Goal: Information Seeking & Learning: Learn about a topic

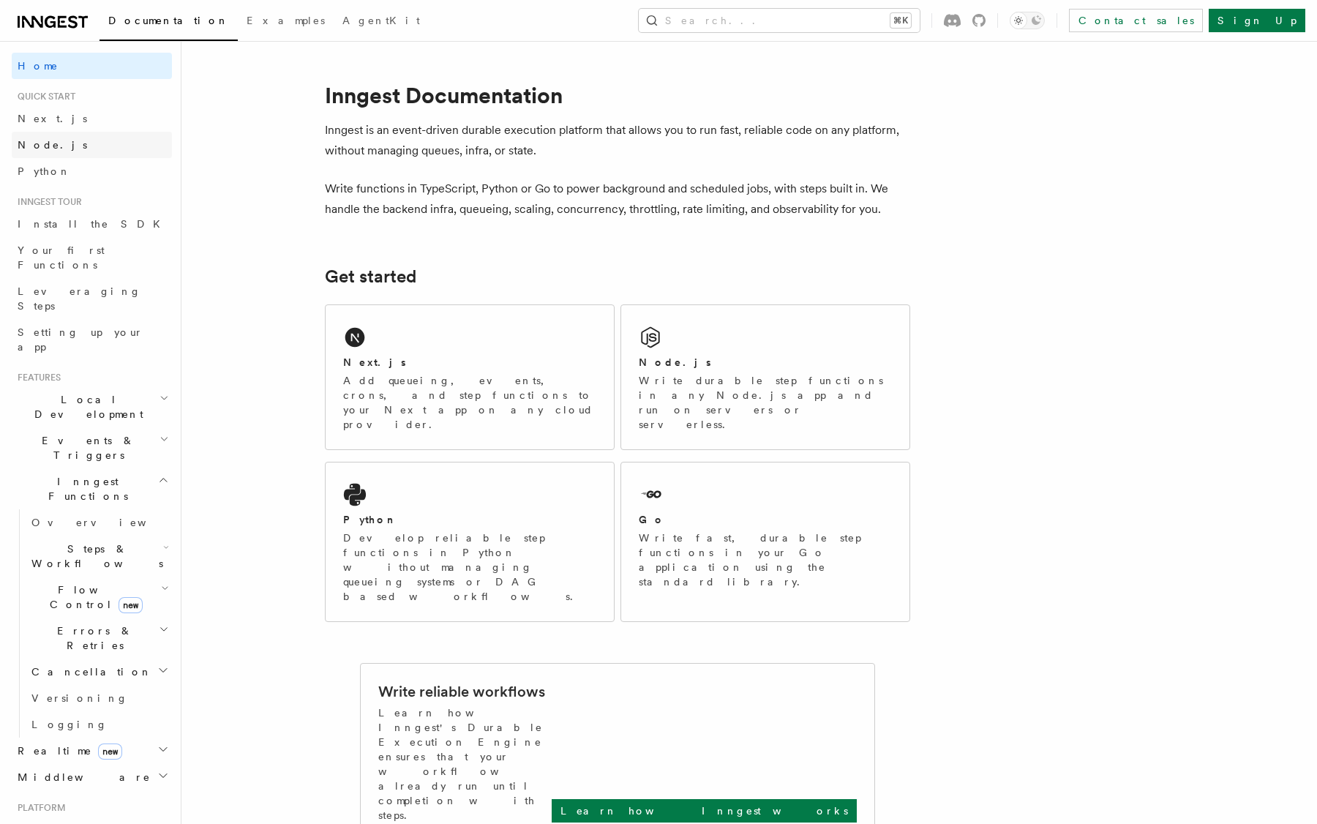
click at [26, 153] on link "Node.js" at bounding box center [92, 145] width 160 height 26
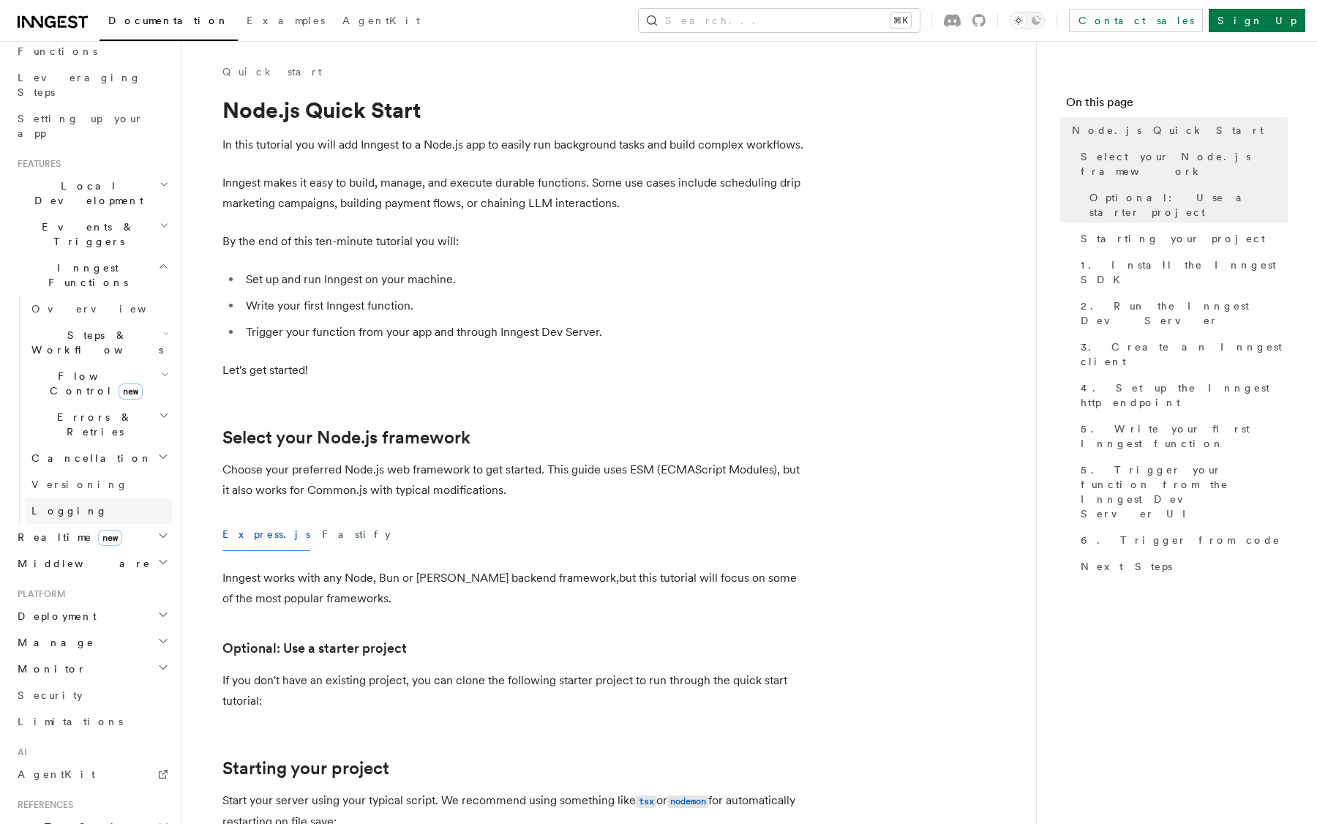
scroll to position [347, 0]
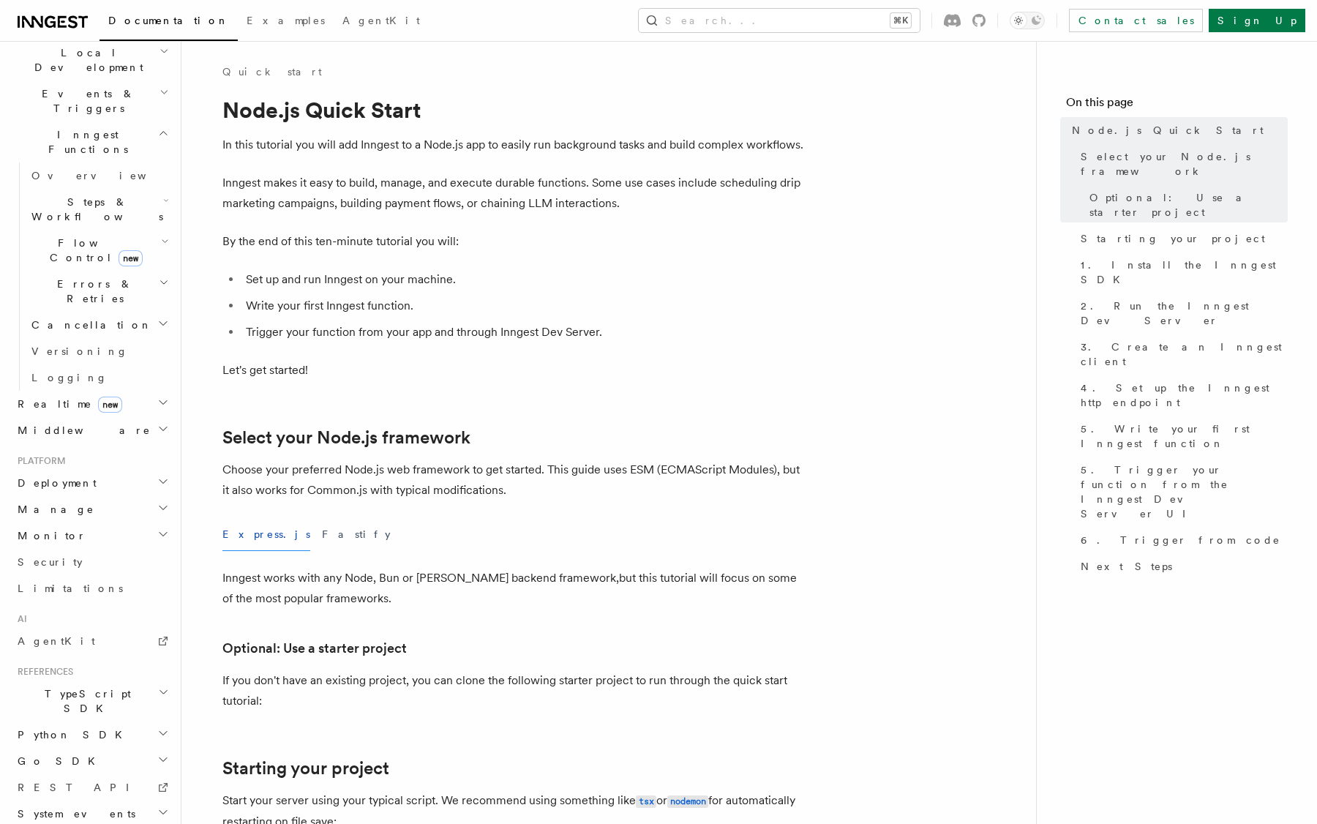
click at [100, 681] on h2 "TypeScript SDK" at bounding box center [92, 701] width 160 height 41
click at [86, 681] on h2 "TypeScript SDK" at bounding box center [92, 701] width 160 height 41
click at [89, 722] on link "Introduction" at bounding box center [99, 735] width 146 height 26
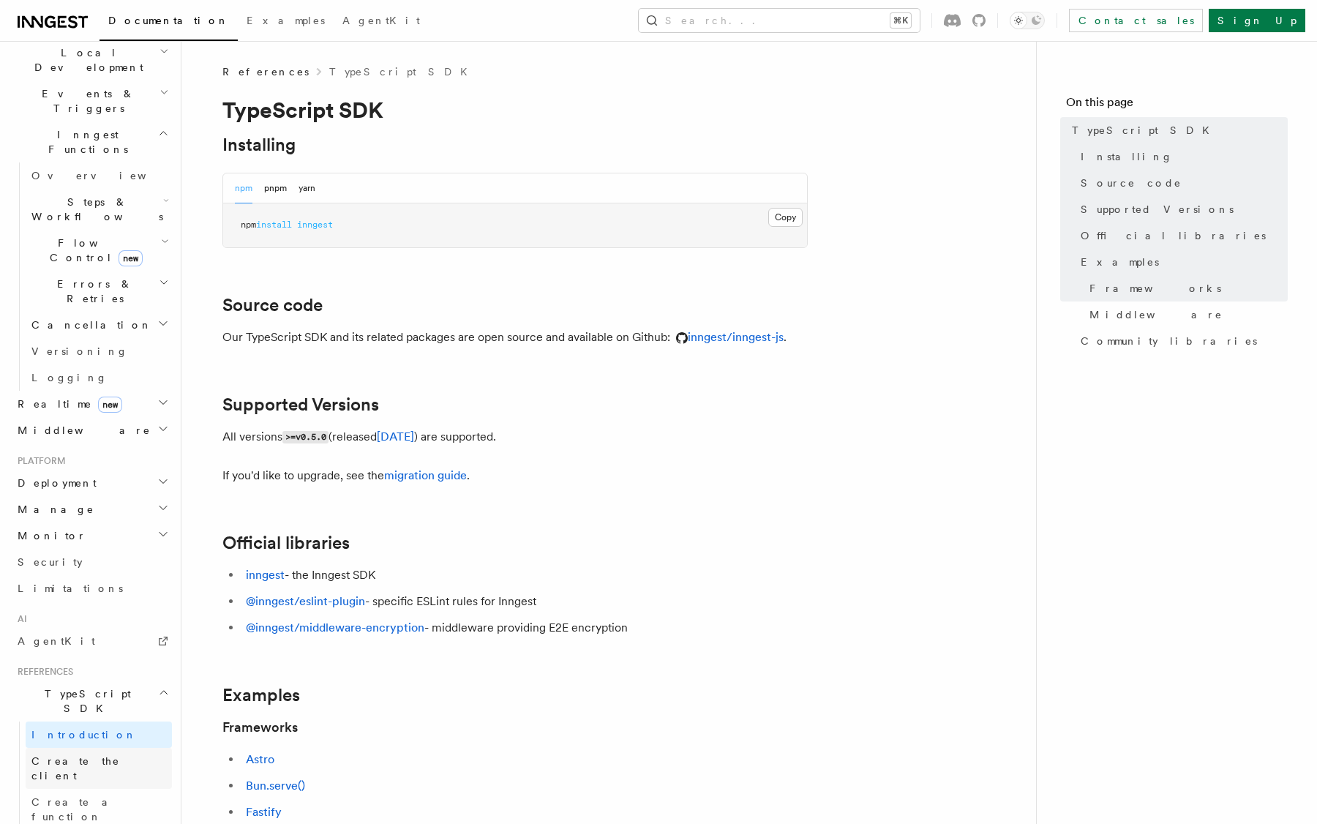
click at [89, 748] on link "Create the client" at bounding box center [99, 768] width 146 height 41
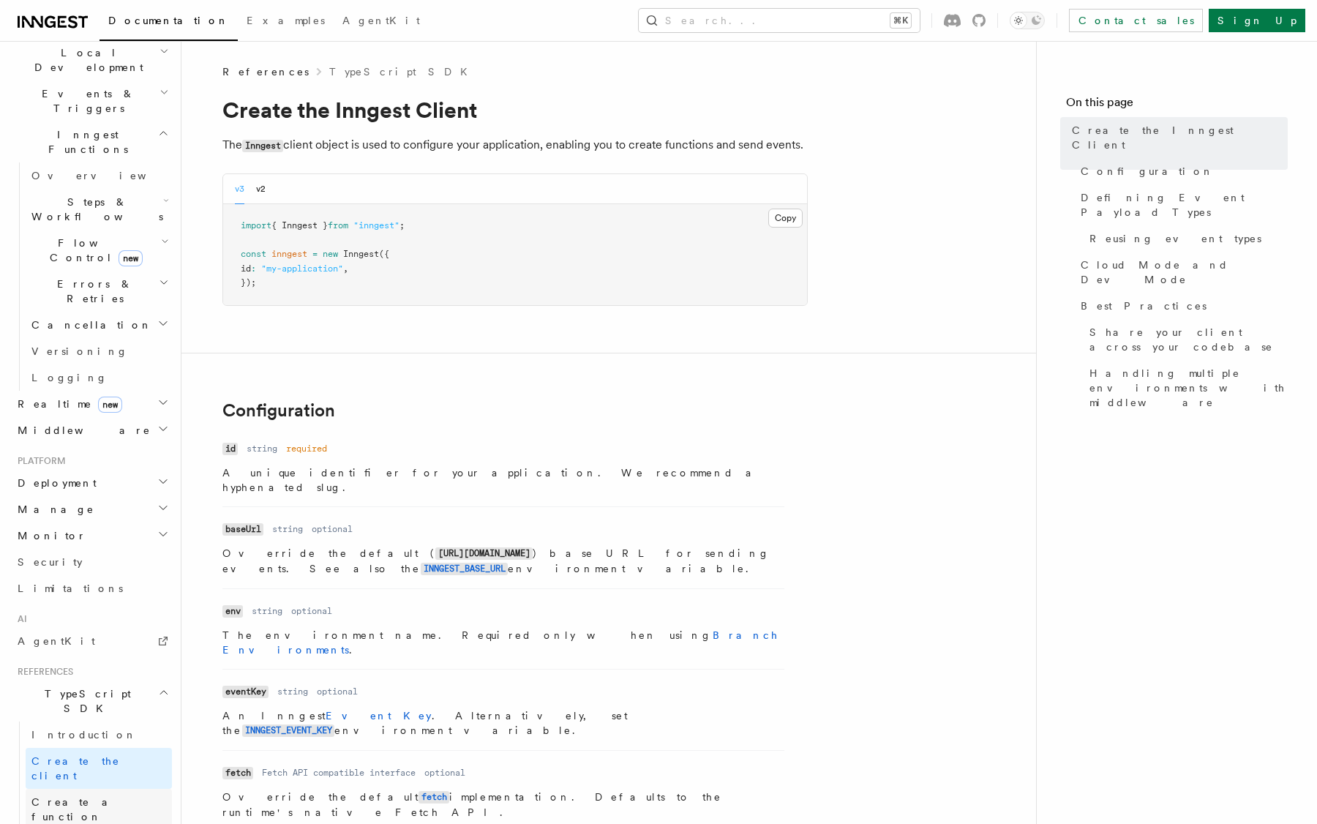
click at [90, 789] on link "Create a function" at bounding box center [99, 809] width 146 height 41
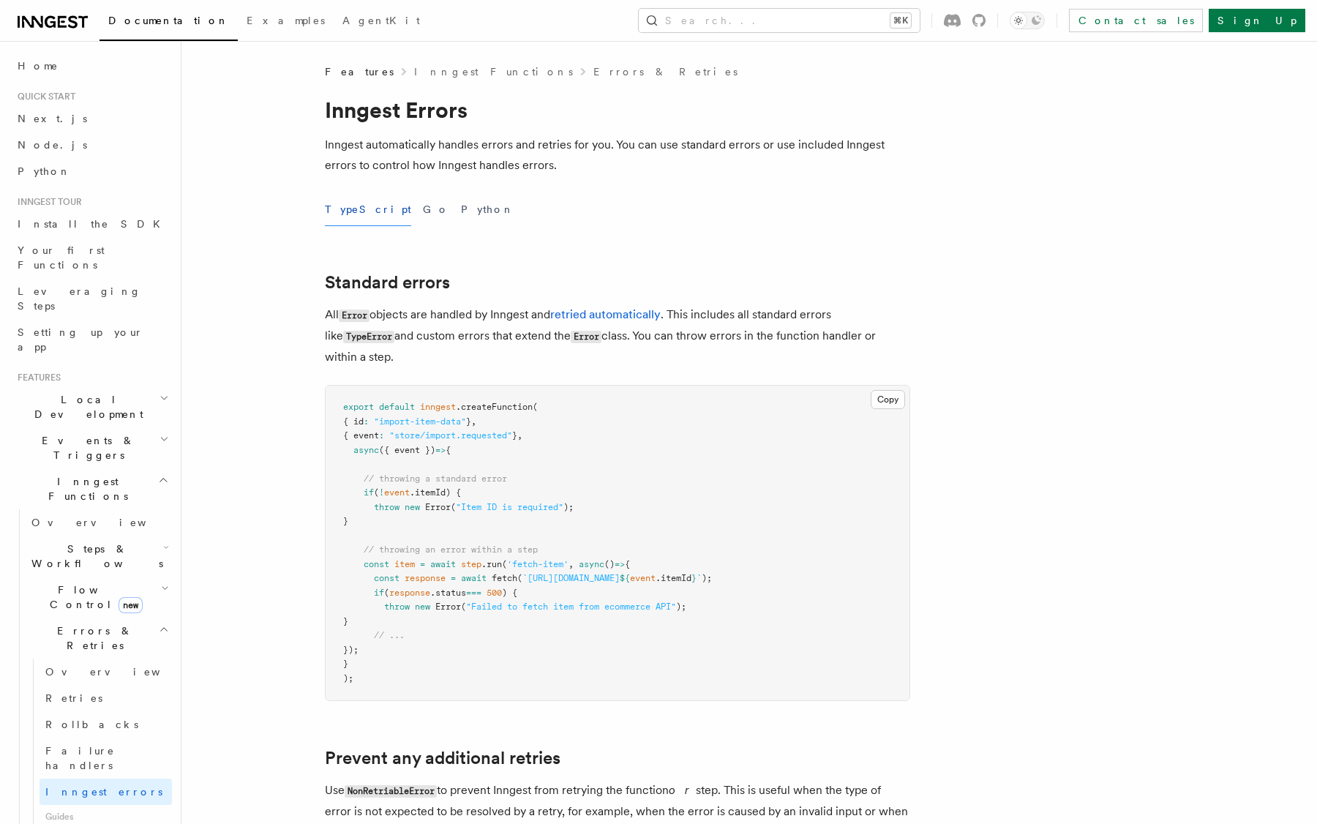
click at [75, 623] on span "Errors & Retries" at bounding box center [92, 637] width 133 height 29
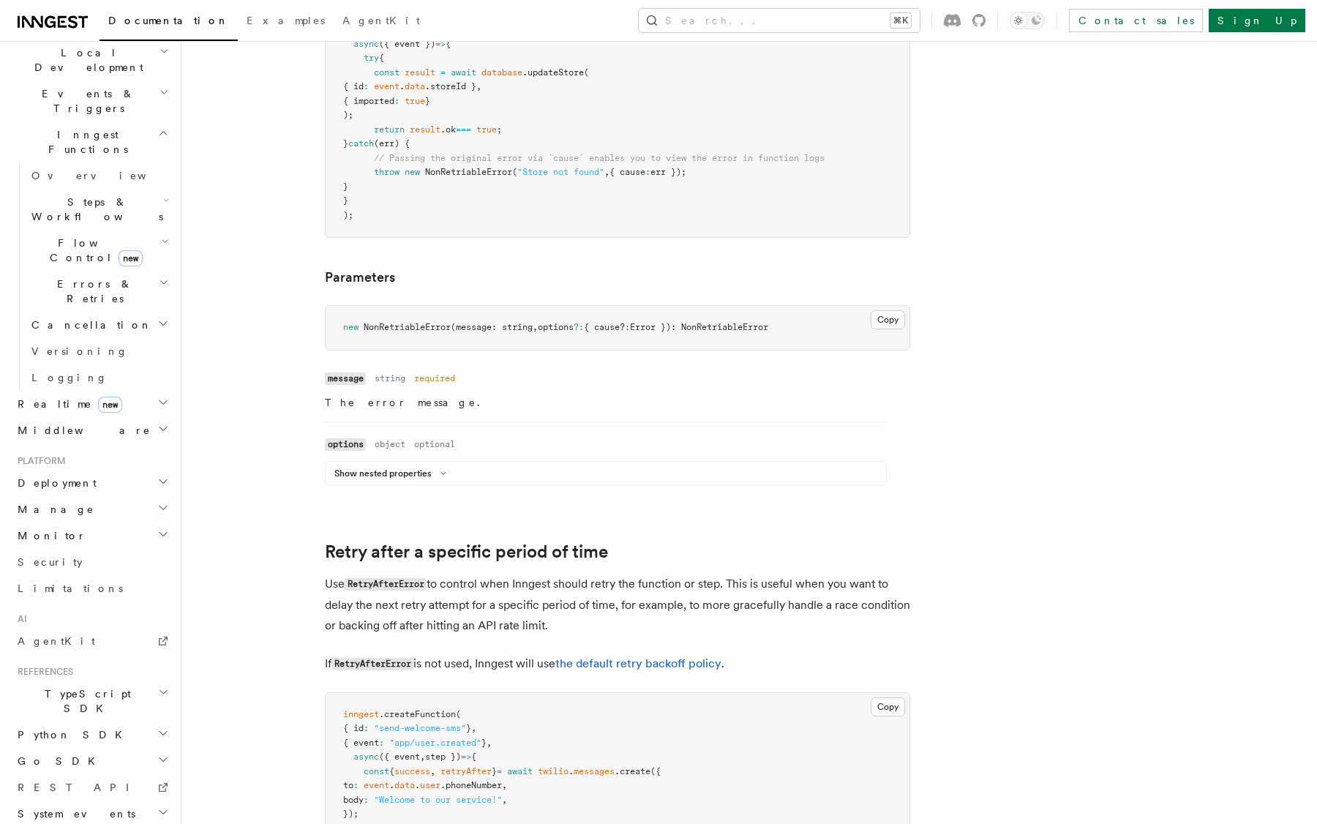
scroll to position [914, 0]
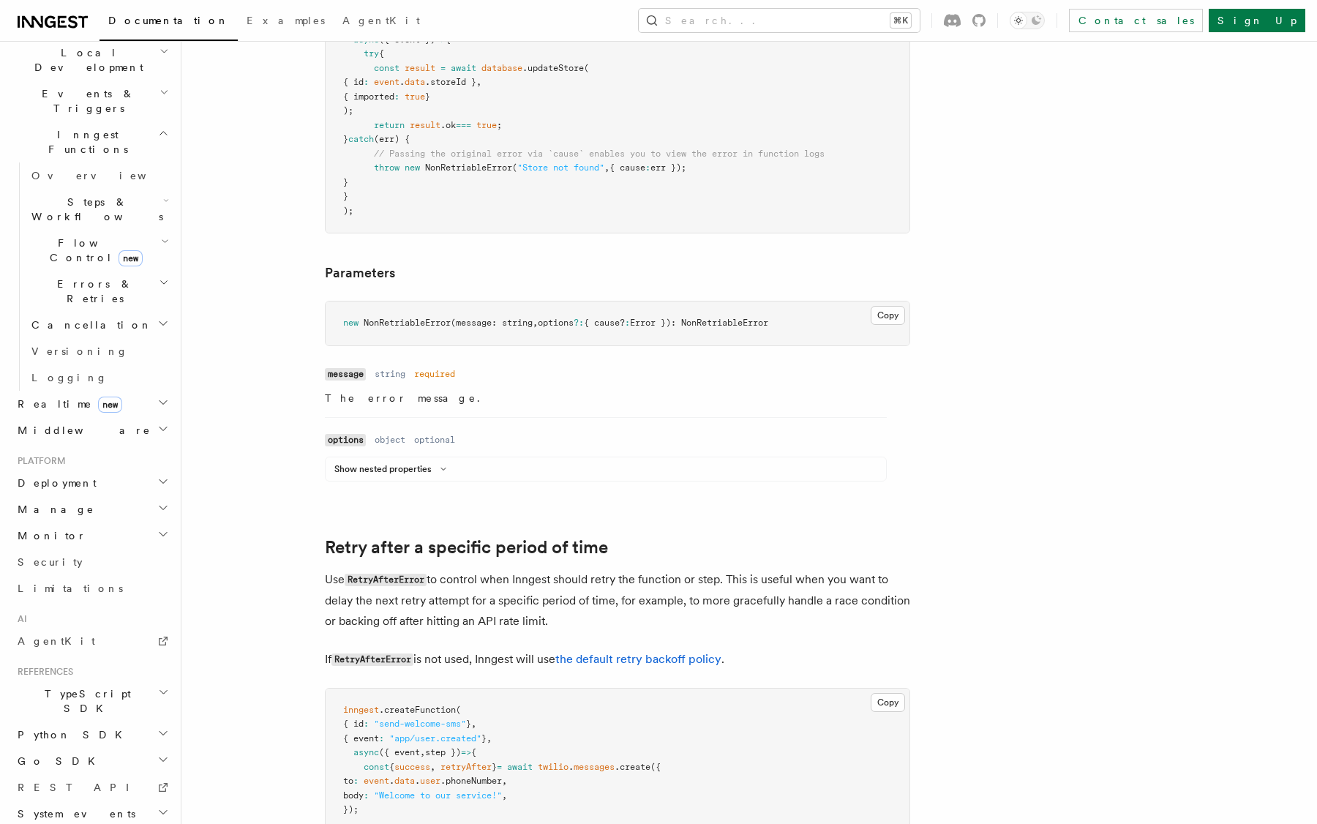
click at [55, 686] on span "TypeScript SDK" at bounding box center [85, 700] width 146 height 29
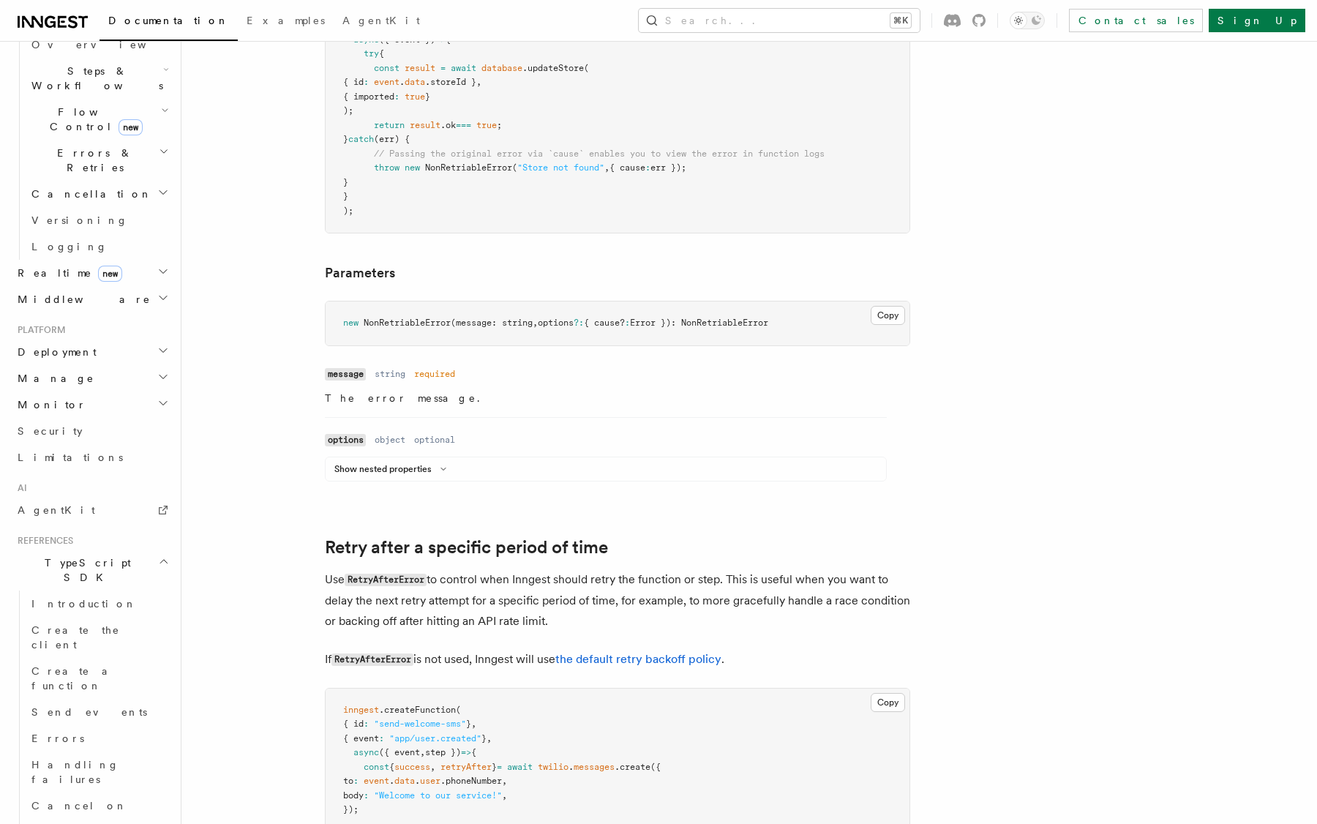
scroll to position [0, 0]
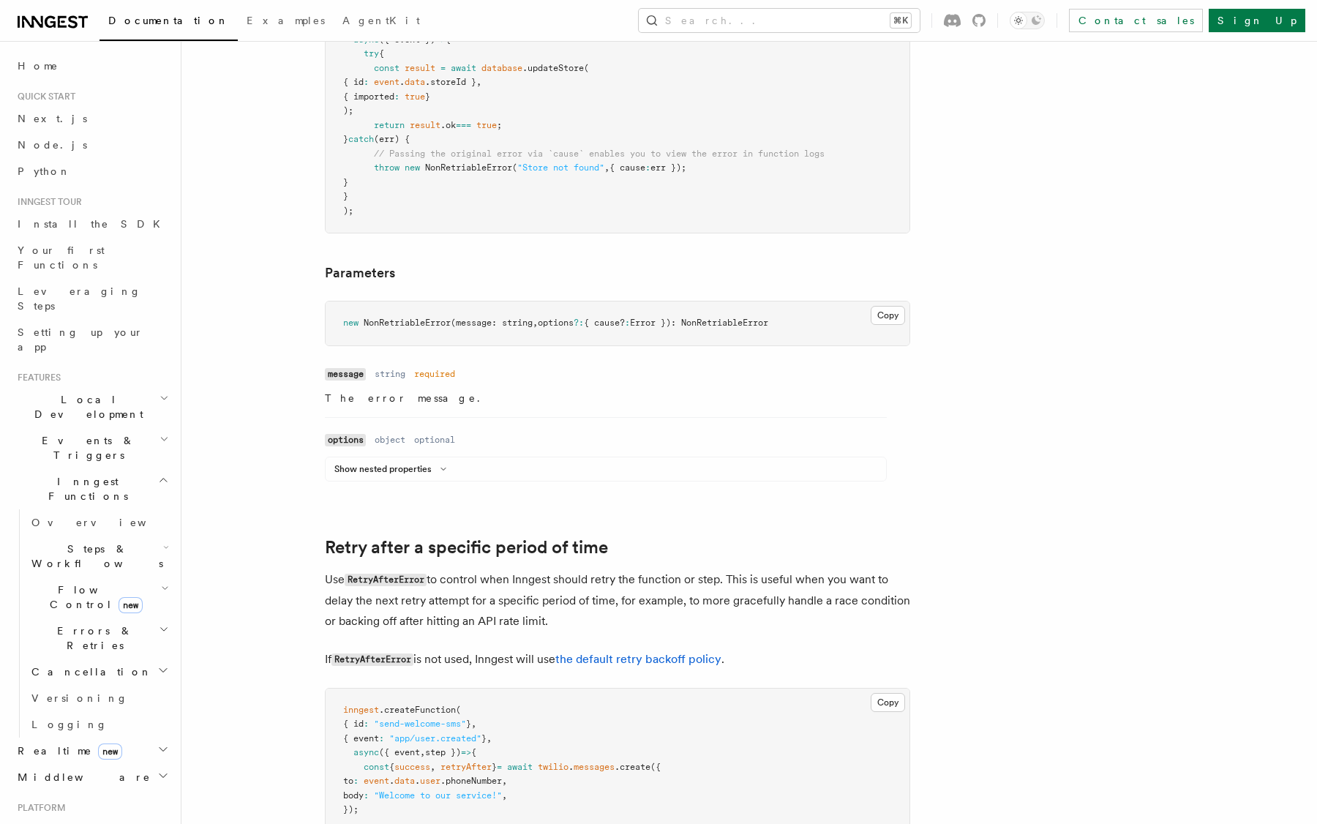
click at [104, 468] on h2 "Inngest Functions" at bounding box center [92, 488] width 160 height 41
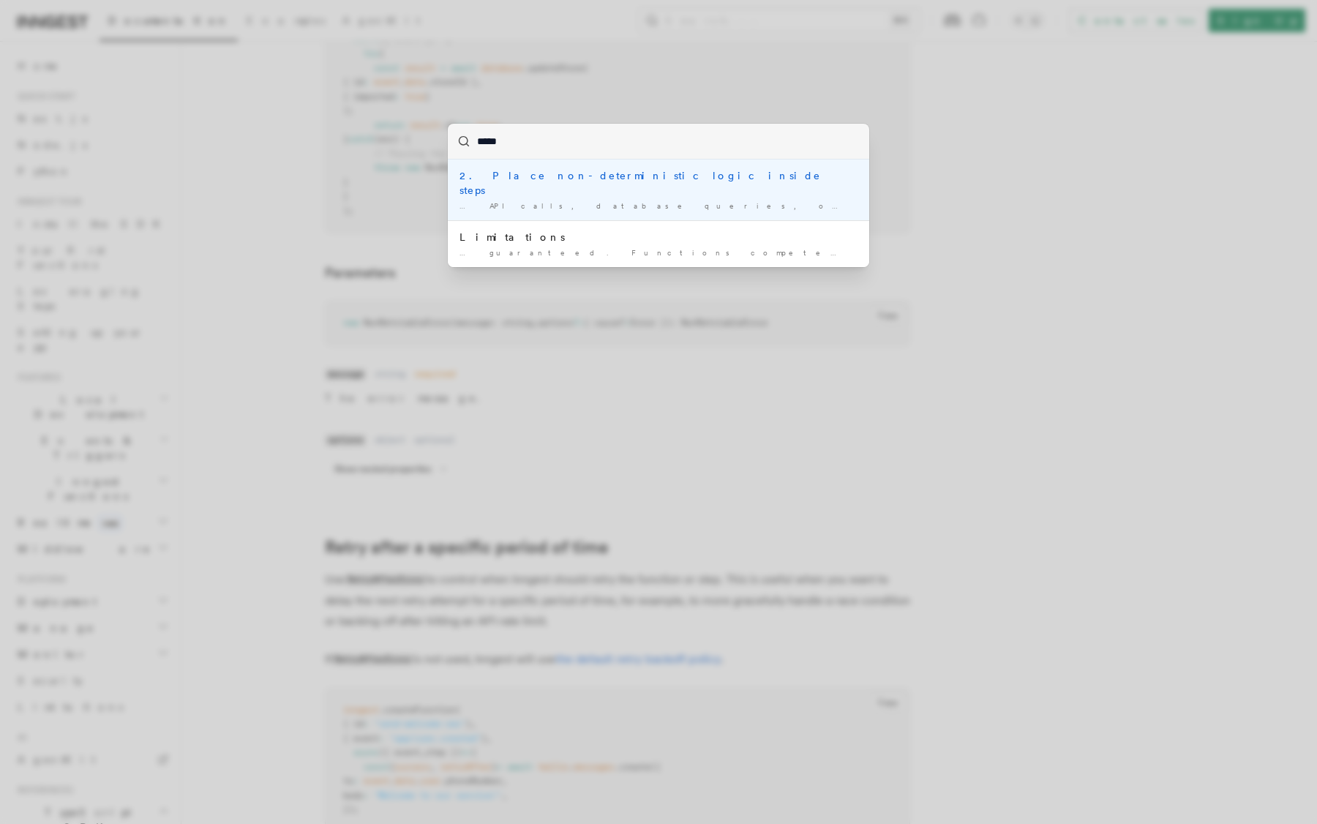
type input "******"
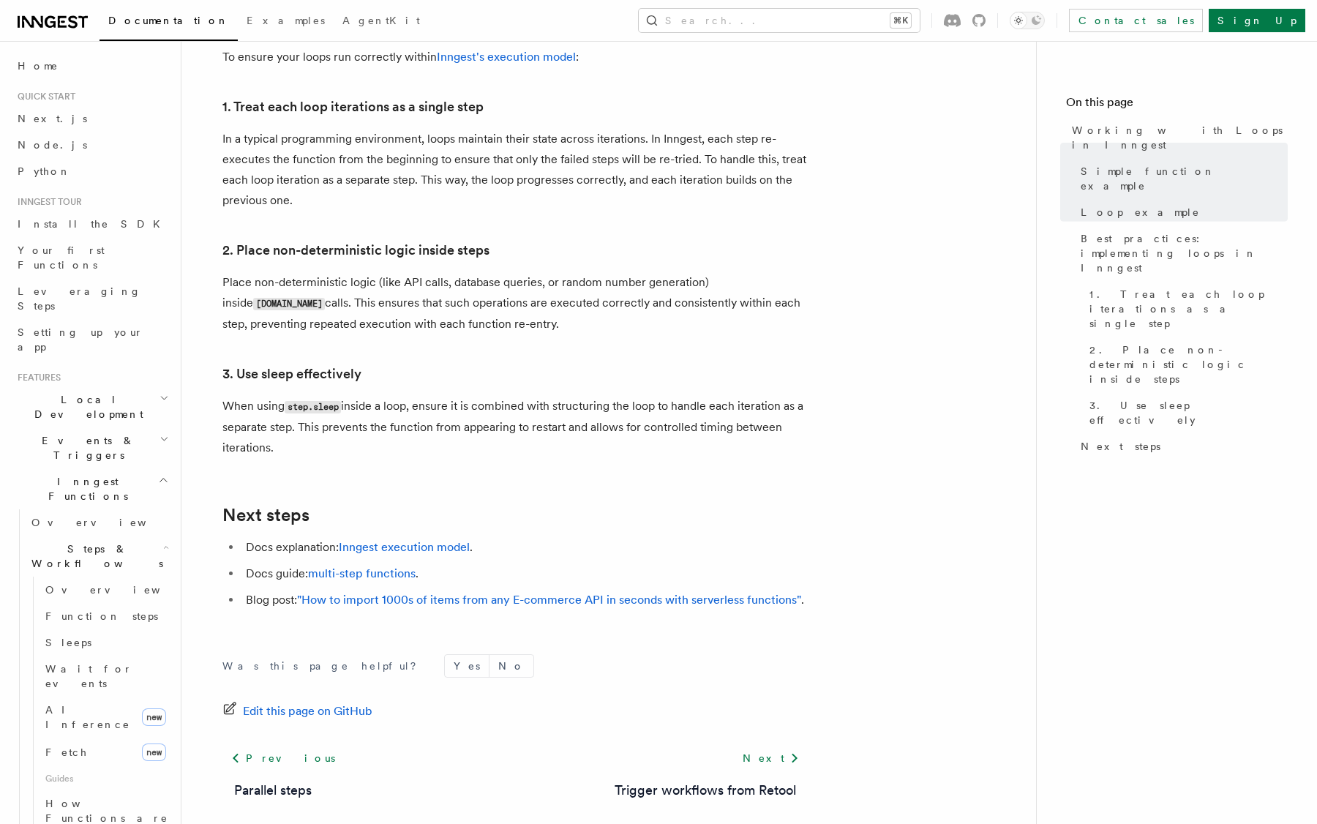
scroll to position [2395, 0]
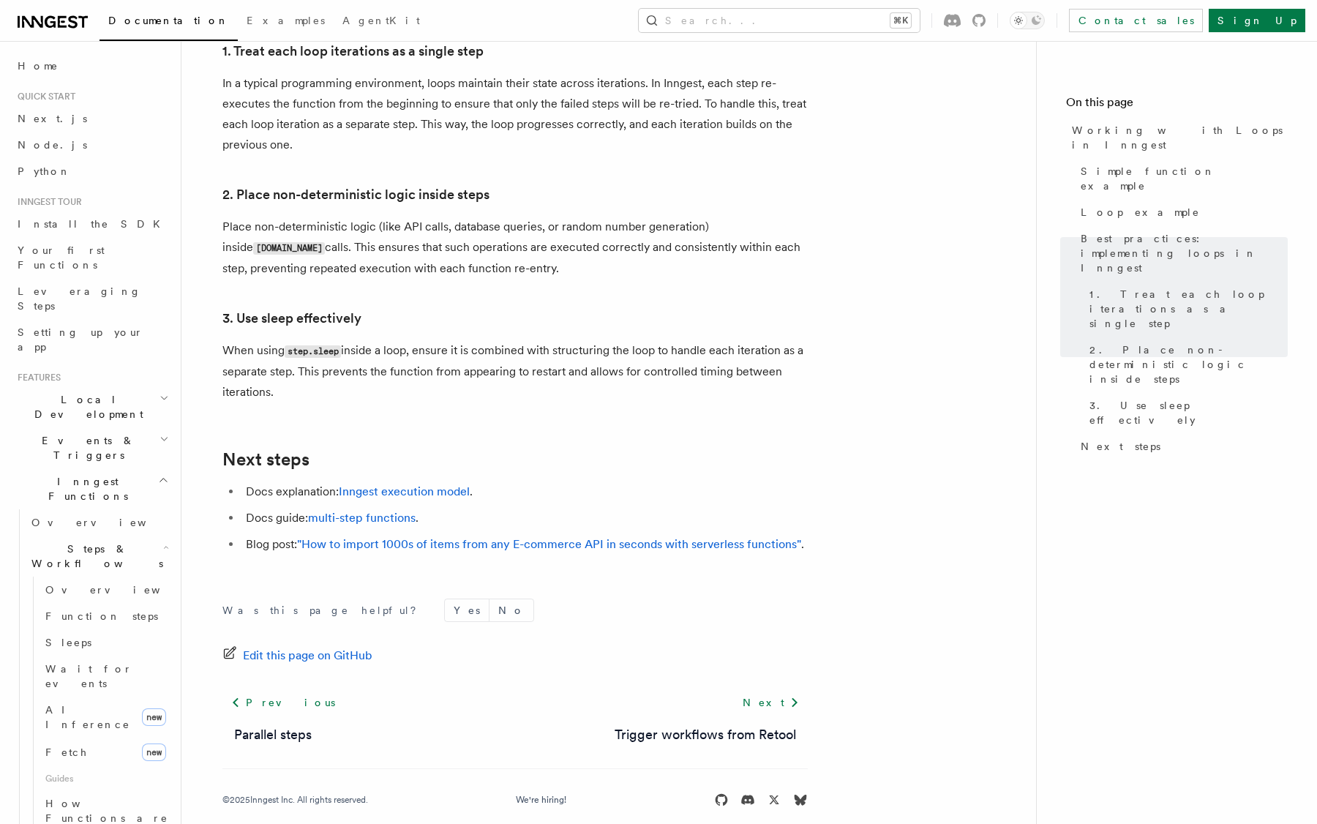
click at [553, 217] on p "Place non-deterministic logic (like API calls, database queries, or random numb…" at bounding box center [514, 248] width 585 height 62
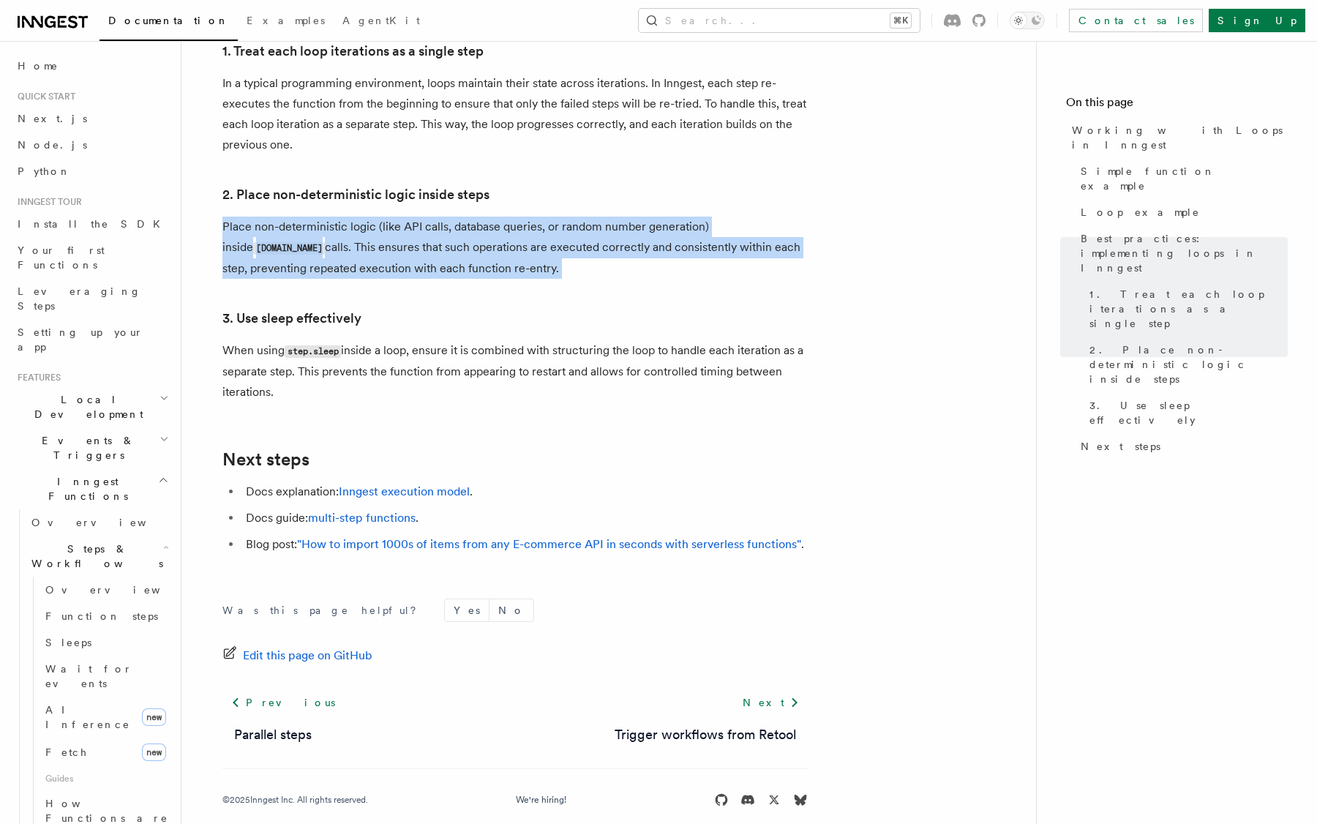
click at [553, 217] on p "Place non-deterministic logic (like API calls, database queries, or random numb…" at bounding box center [514, 248] width 585 height 62
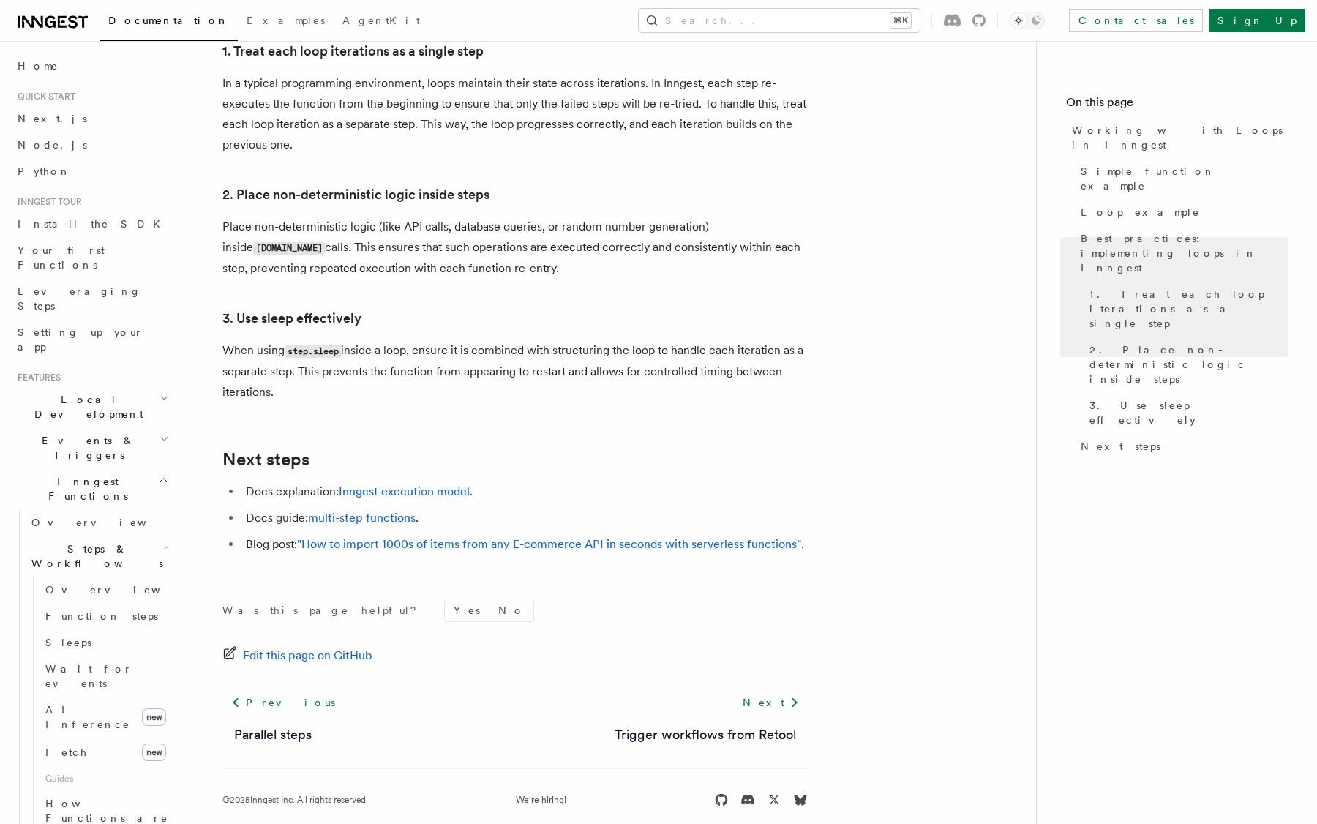
click at [591, 234] on p "Place non-deterministic logic (like API calls, database queries, or random numb…" at bounding box center [514, 248] width 585 height 62
click at [460, 224] on p "Place non-deterministic logic (like API calls, database queries, or random numb…" at bounding box center [514, 248] width 585 height 62
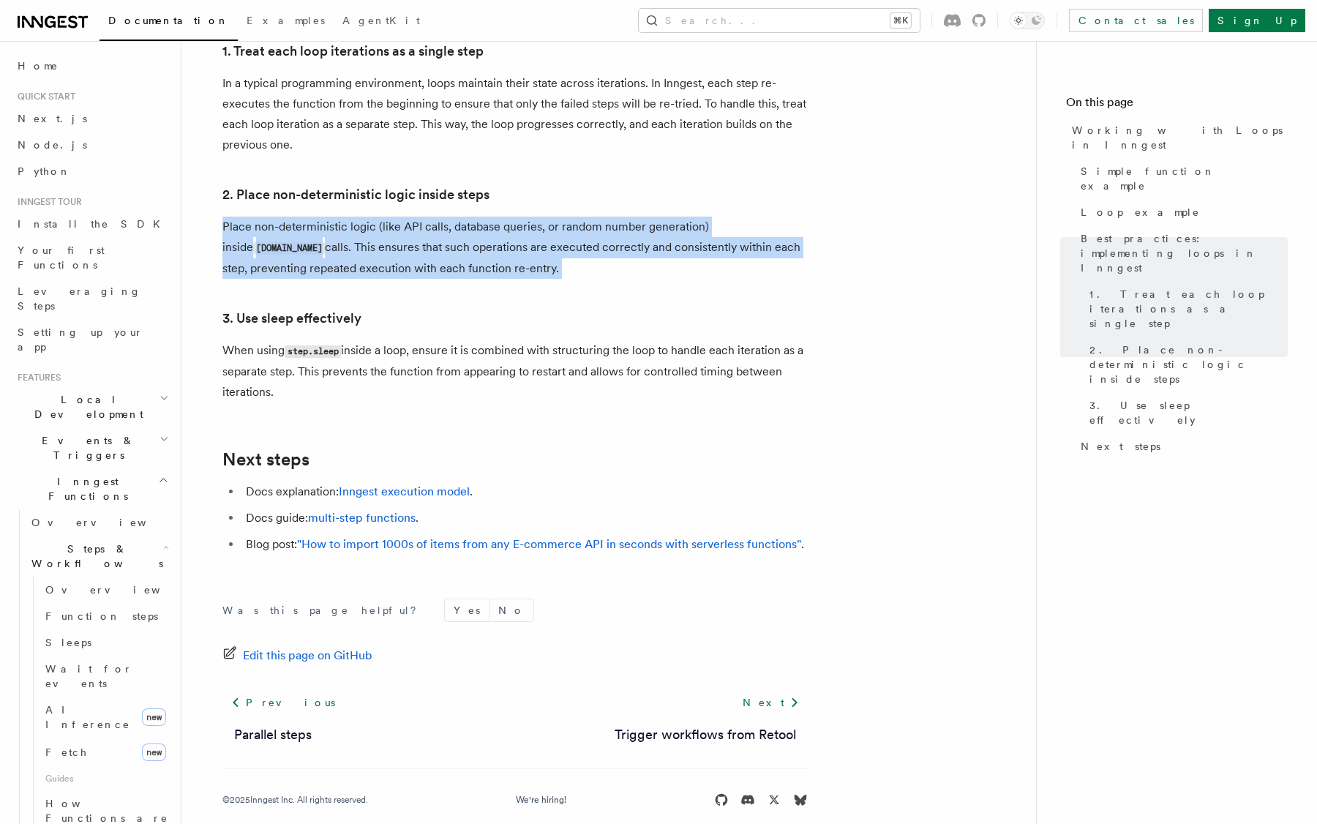
click at [548, 232] on p "Place non-deterministic logic (like API calls, database queries, or random numb…" at bounding box center [514, 248] width 585 height 62
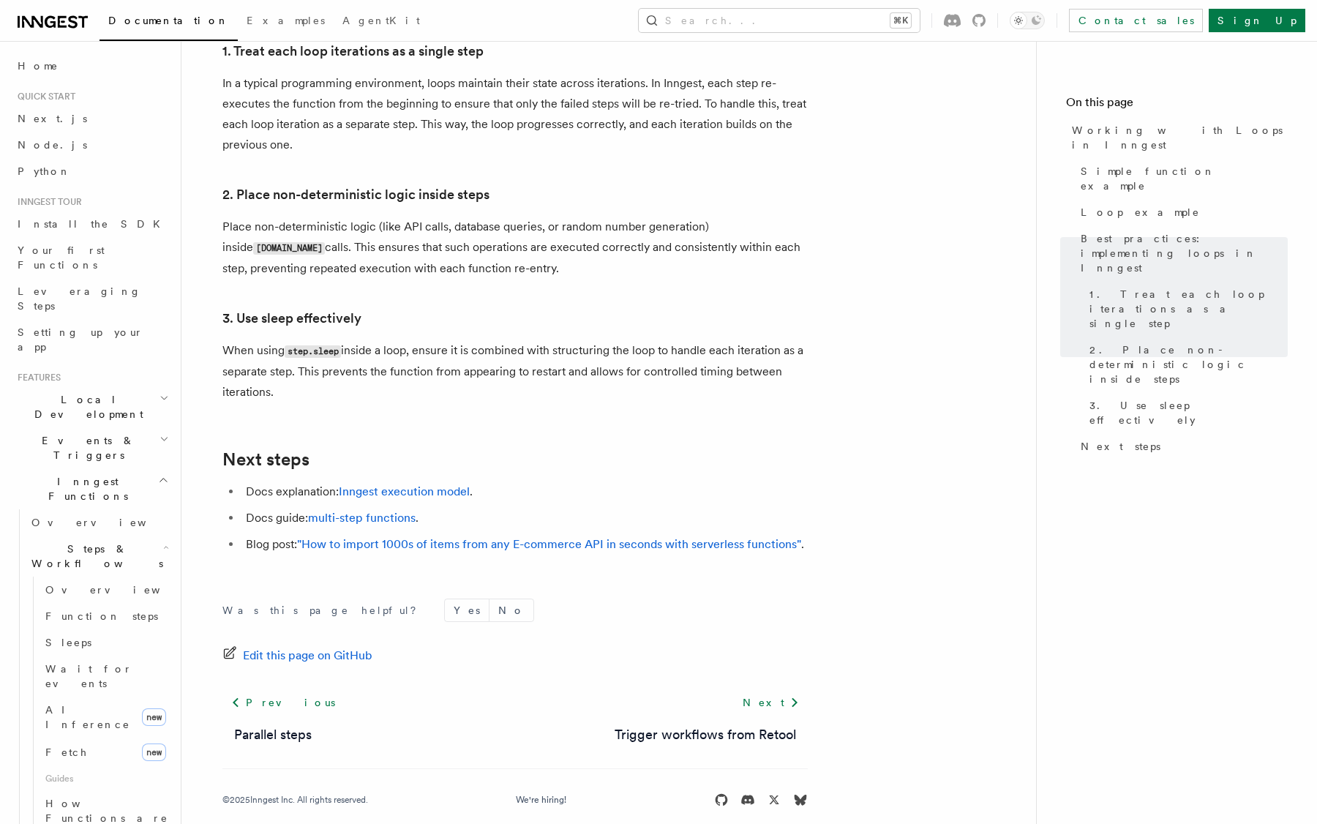
click at [548, 232] on p "Place non-deterministic logic (like API calls, database queries, or random numb…" at bounding box center [514, 248] width 585 height 62
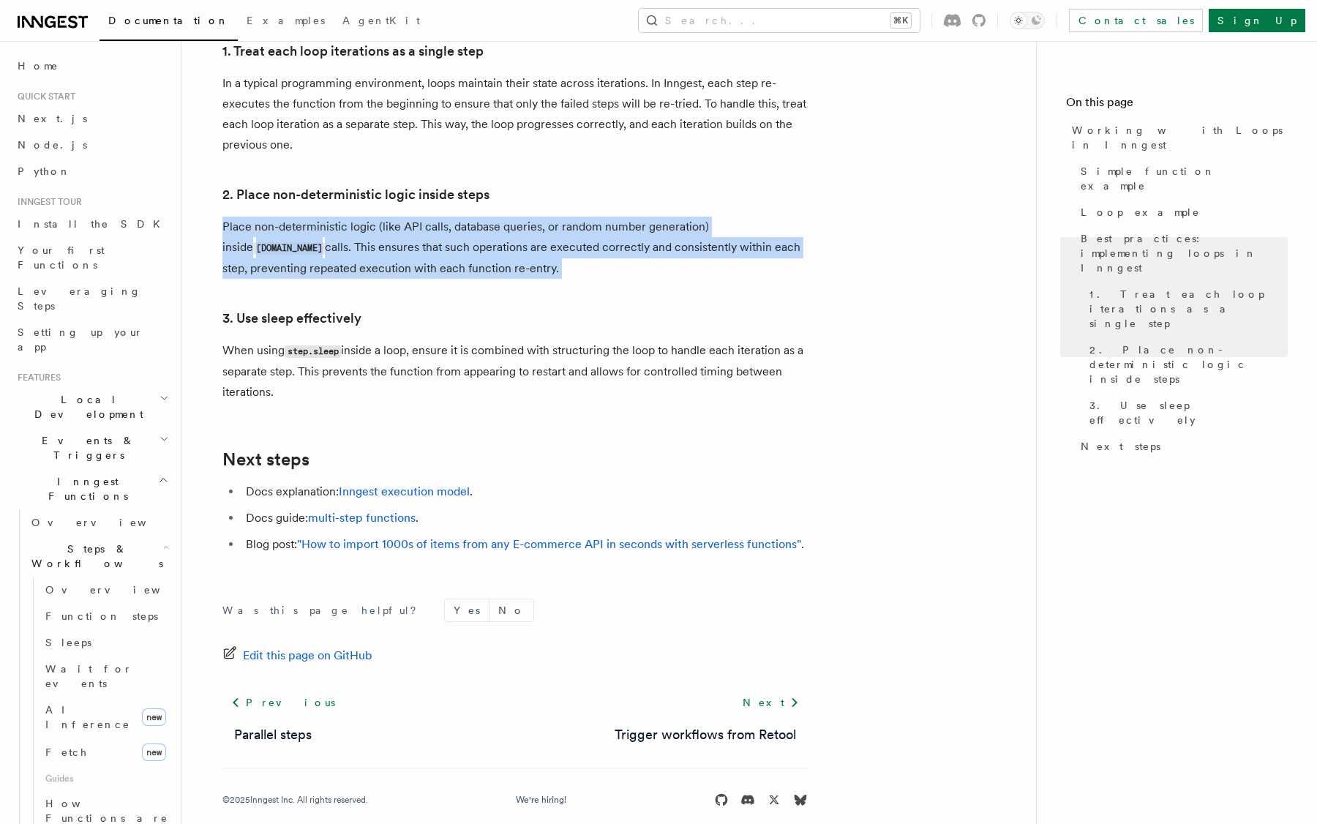
click at [460, 226] on p "Place non-deterministic logic (like API calls, database queries, or random numb…" at bounding box center [514, 248] width 585 height 62
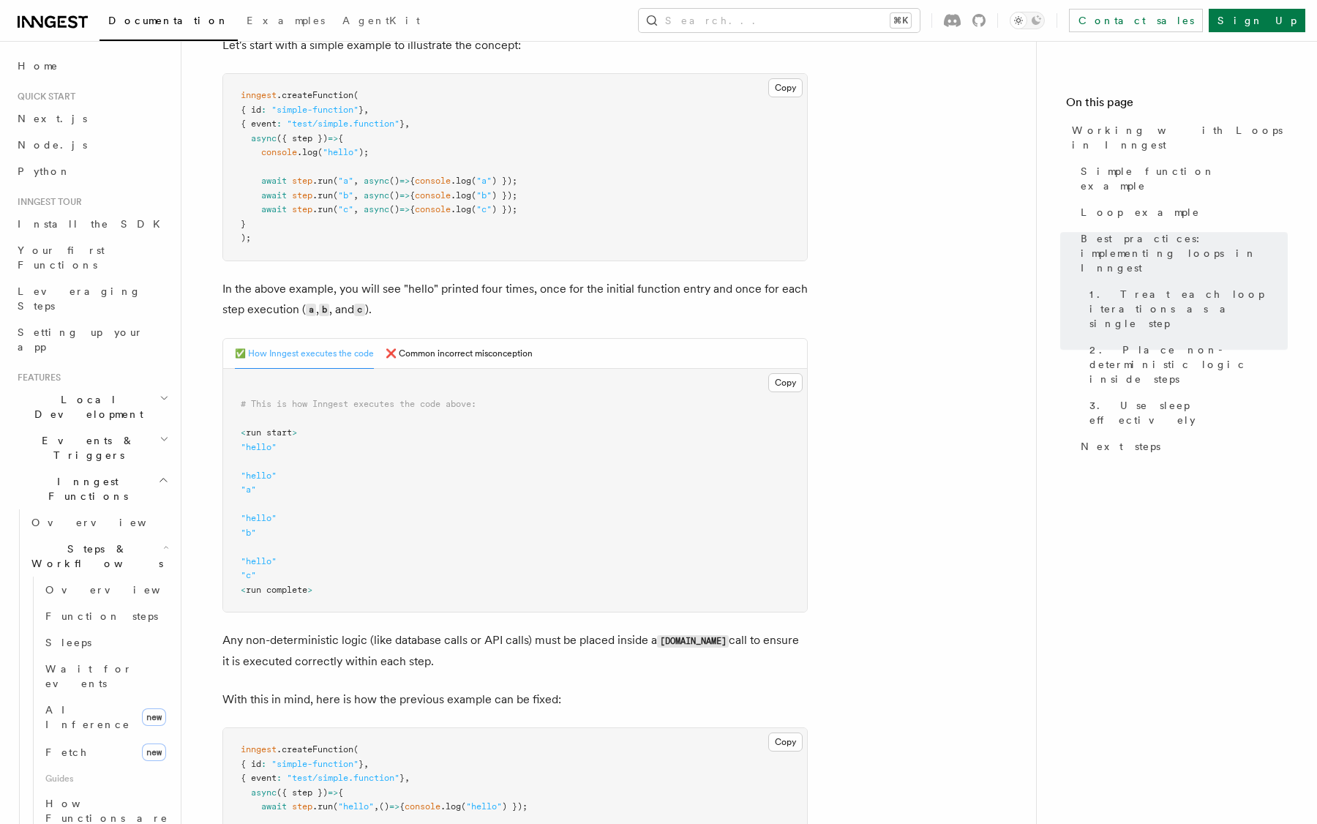
scroll to position [0, 0]
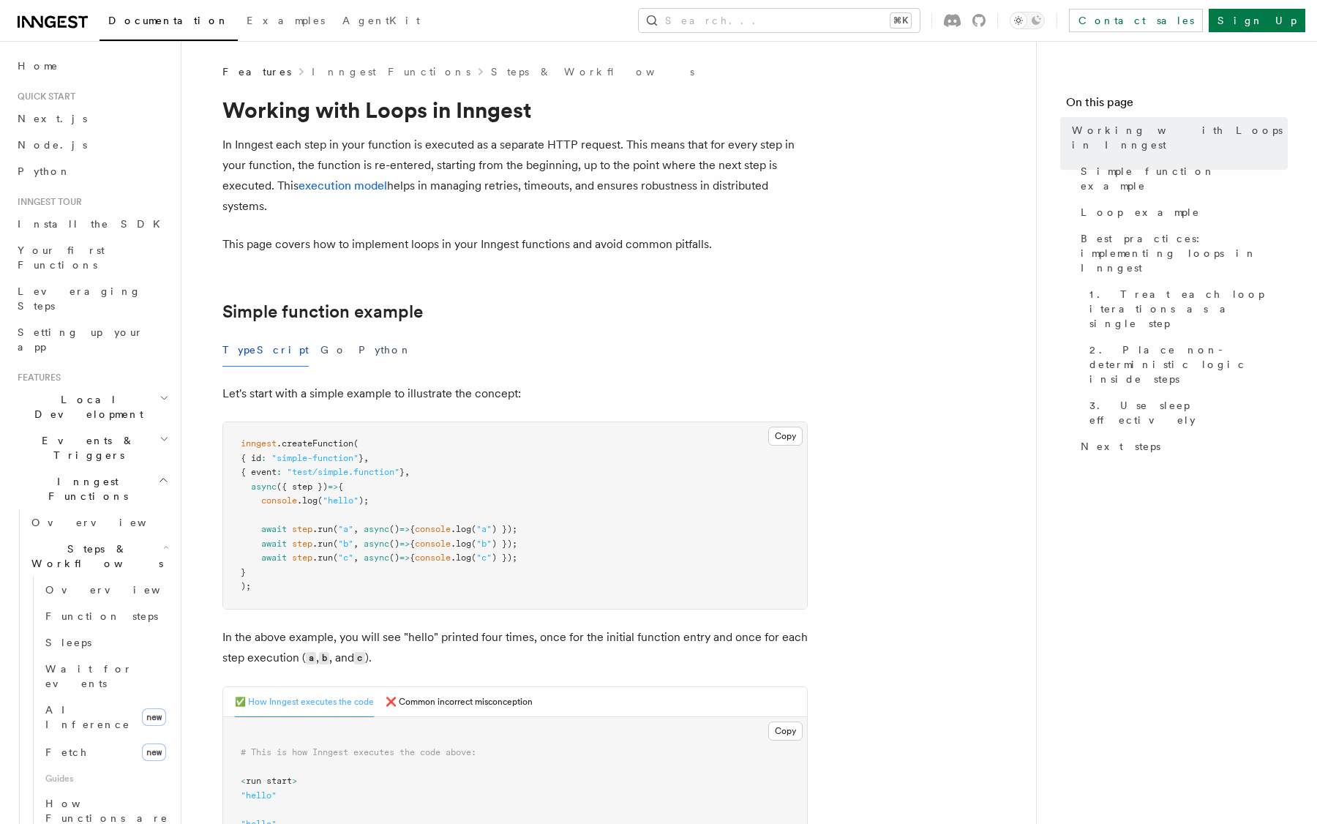
click at [400, 148] on p "In Inngest each step in your function is executed as a separate HTTP request. T…" at bounding box center [514, 176] width 585 height 82
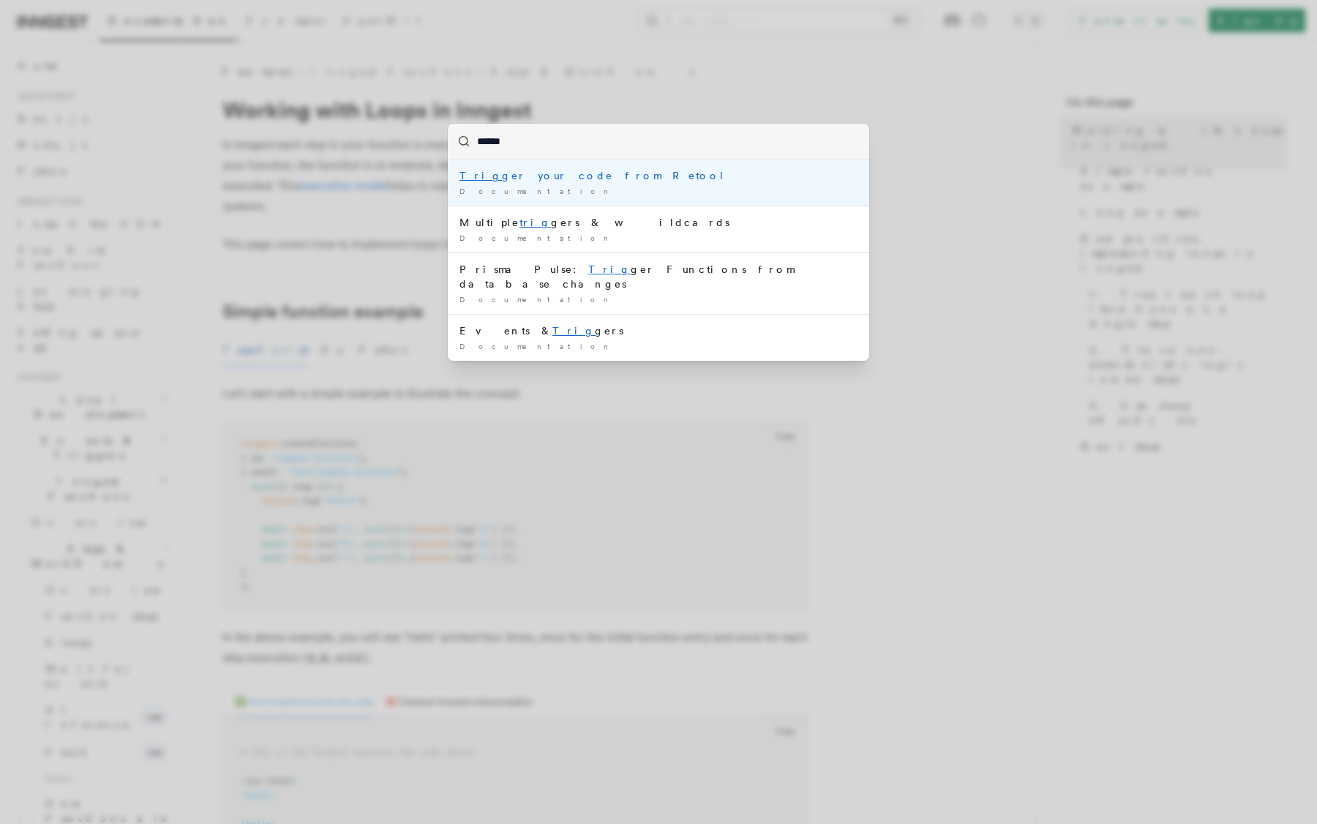
type input "*******"
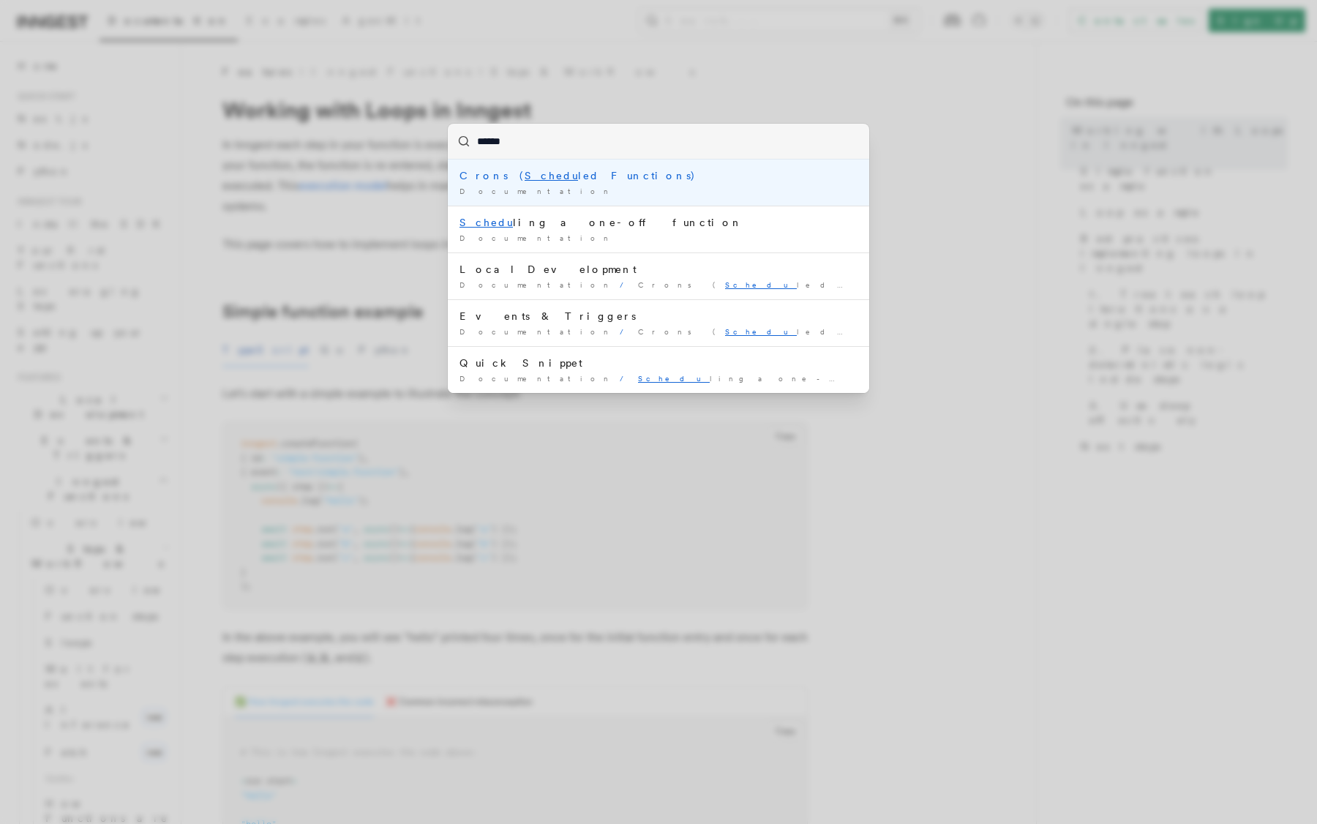
type input "*******"
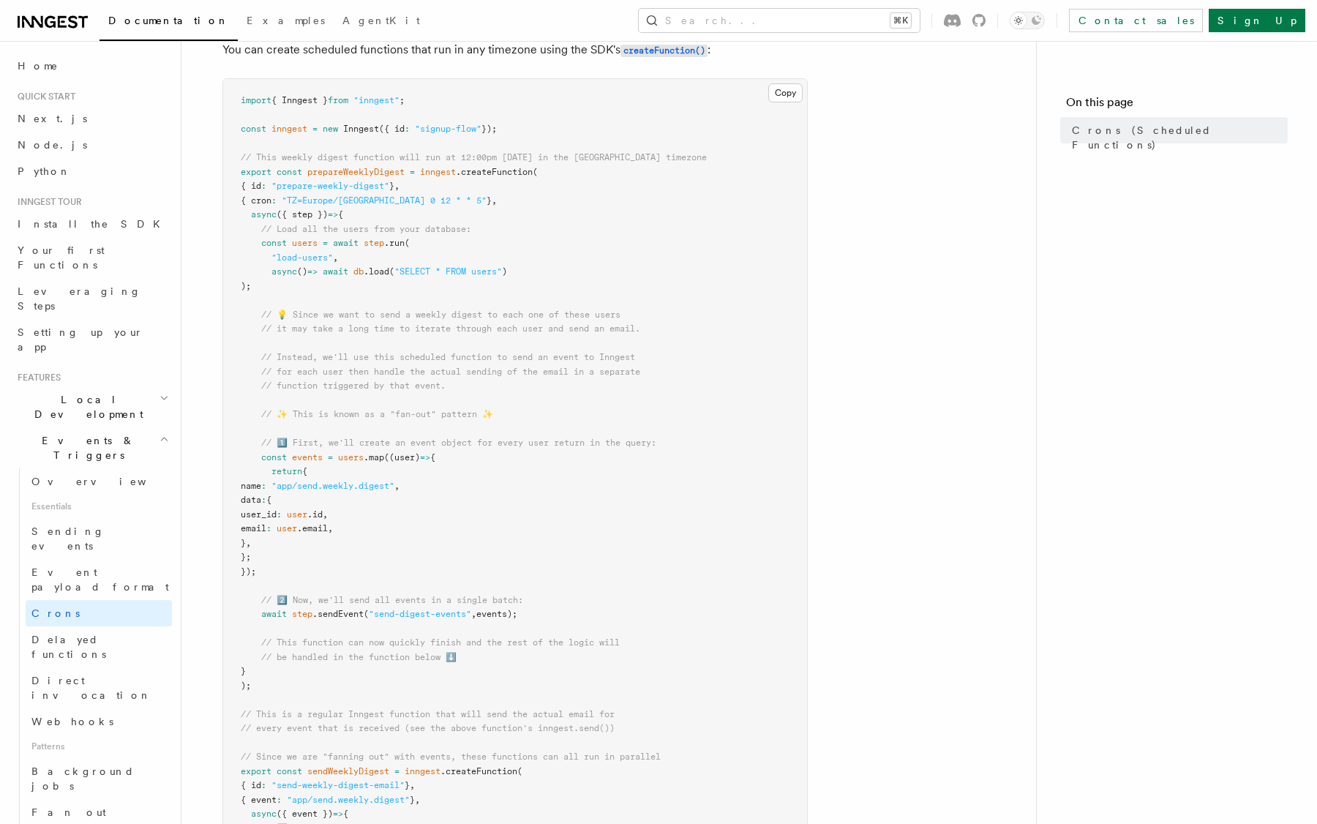
scroll to position [214, 0]
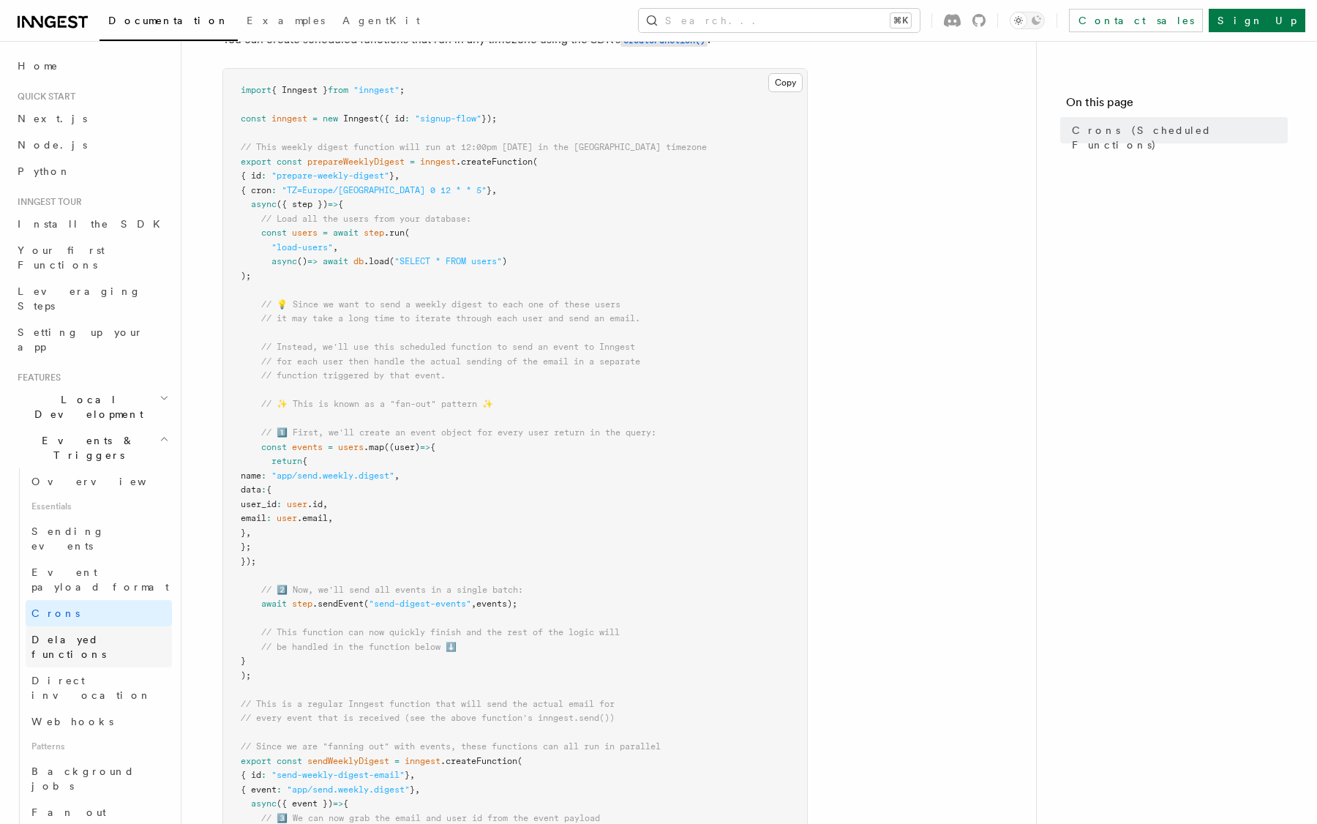
click at [86, 634] on span "Delayed functions" at bounding box center [68, 647] width 75 height 26
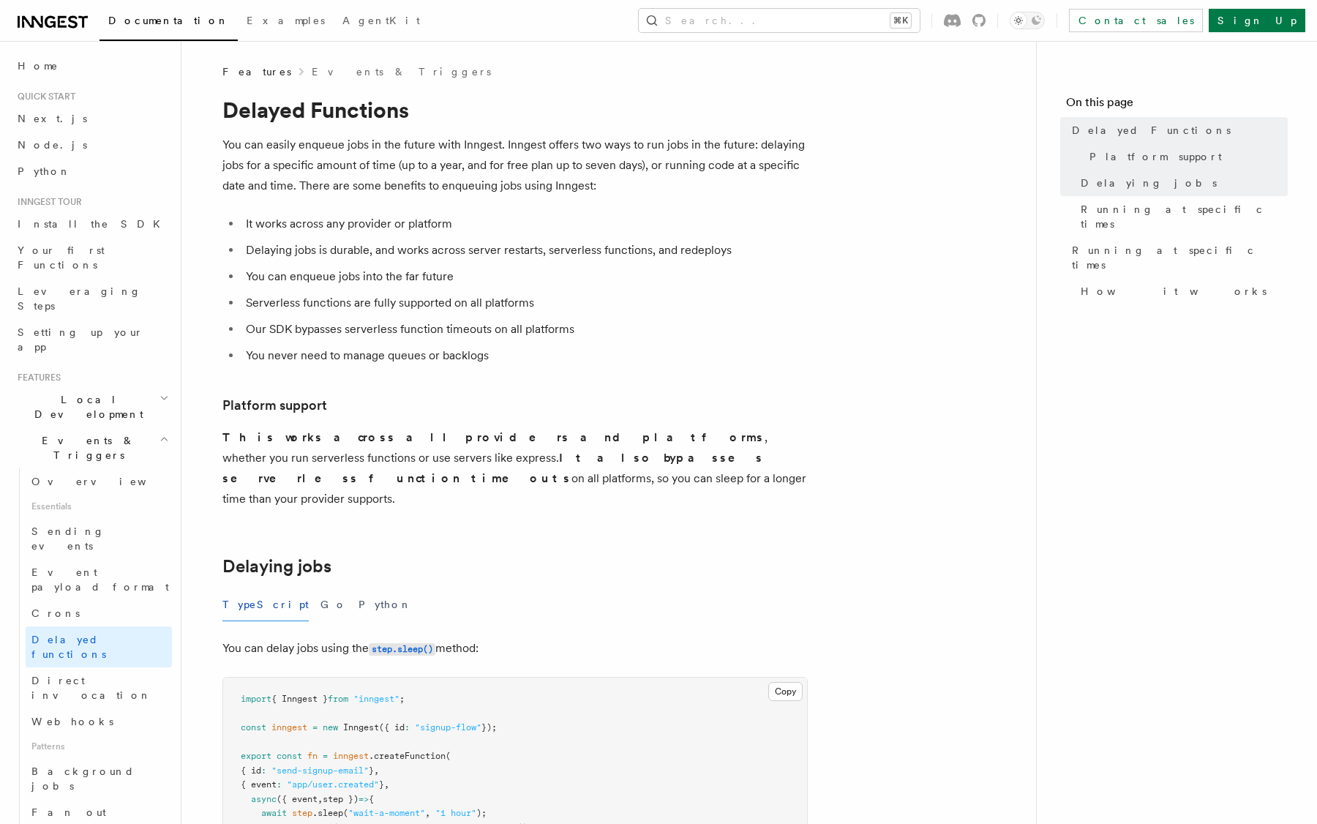
click at [365, 263] on ul "It works across any provider or platform Delaying jobs is durable, and works ac…" at bounding box center [514, 290] width 585 height 152
